Goal: Information Seeking & Learning: Learn about a topic

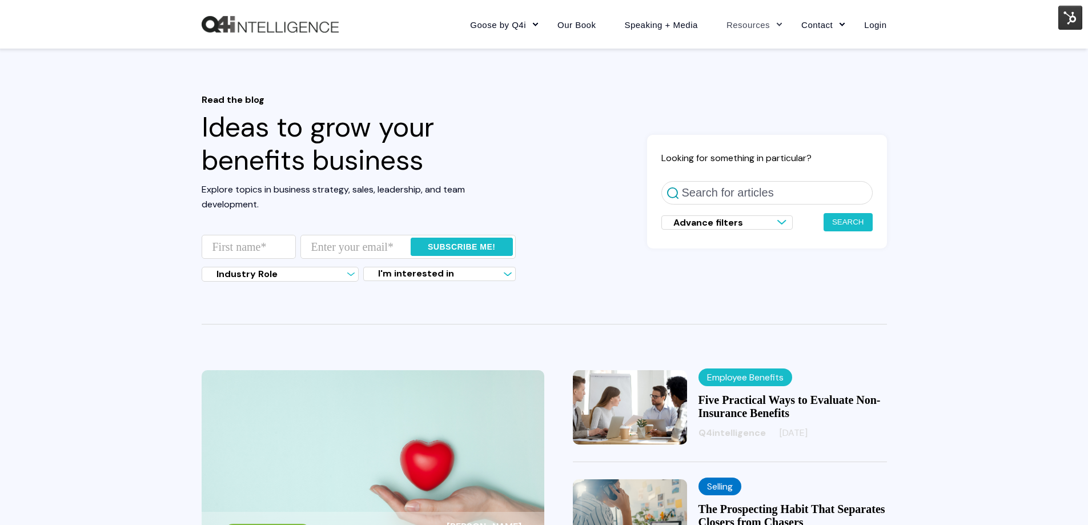
scroll to position [114, 0]
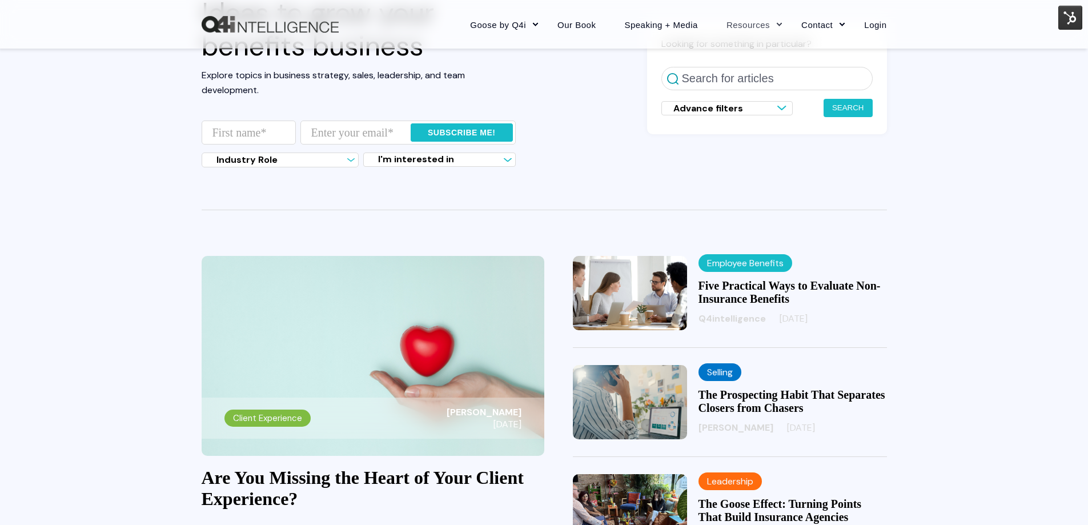
click at [377, 310] on img at bounding box center [373, 356] width 343 height 200
